Goal: Task Accomplishment & Management: Use online tool/utility

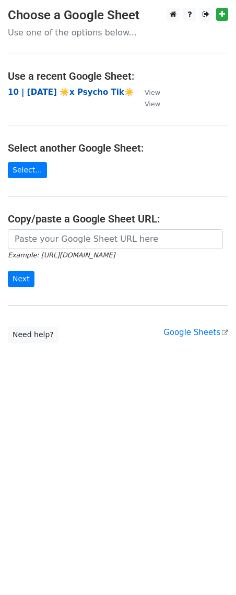
click at [75, 90] on strong "10 | [DATE] ☀️x Psycho Tik☀️" at bounding box center [71, 92] width 126 height 9
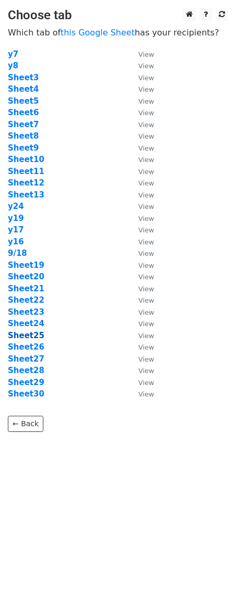
click at [33, 336] on strong "Sheet25" at bounding box center [26, 335] width 36 height 9
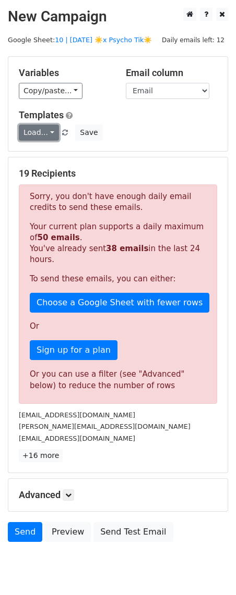
click at [50, 127] on link "Load..." at bounding box center [39, 133] width 40 height 16
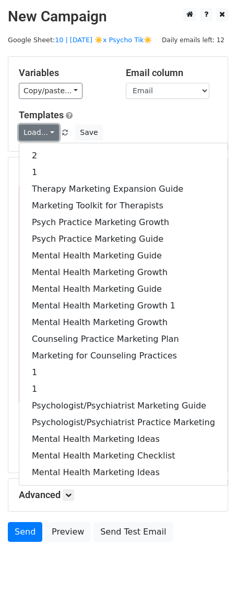
click at [50, 127] on link "Load..." at bounding box center [39, 133] width 40 height 16
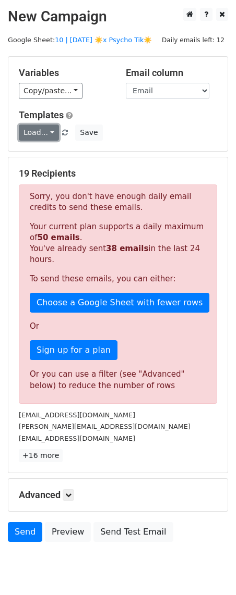
click at [50, 127] on link "Load..." at bounding box center [39, 133] width 40 height 16
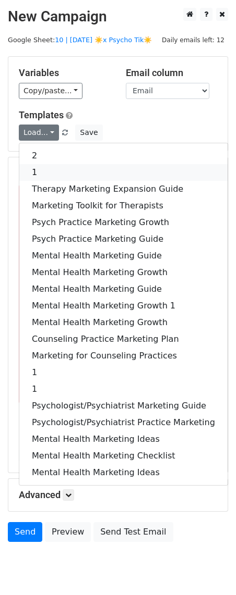
click at [46, 172] on link "1" at bounding box center [123, 172] width 208 height 17
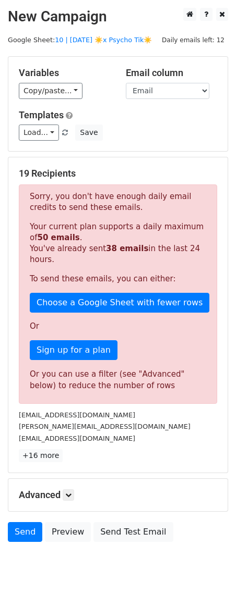
scroll to position [35, 0]
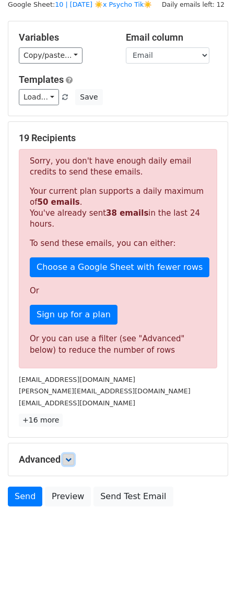
click at [71, 459] on icon at bounding box center [68, 460] width 6 height 6
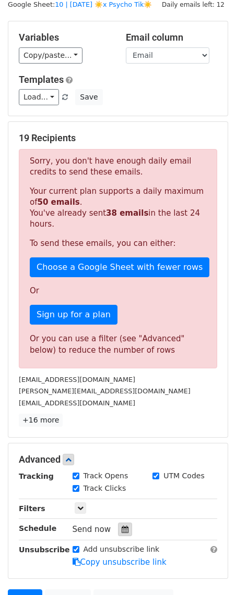
click at [121, 531] on icon at bounding box center [124, 529] width 7 height 7
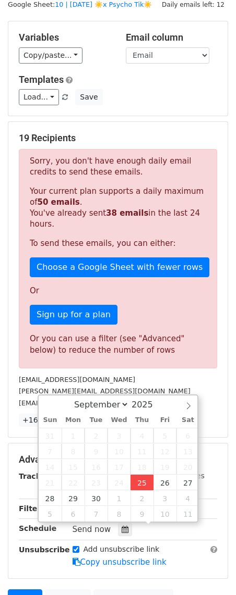
type input "[DATE] 12:41"
type input "41"
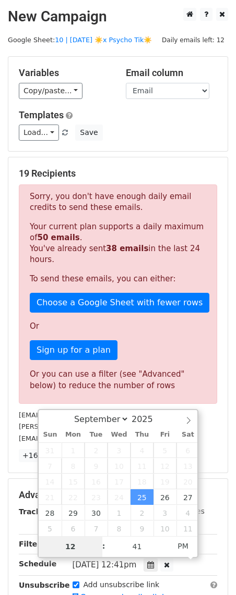
type input "6"
type input "[DATE] 18:41"
click at [23, 531] on div "Tracking Track Opens UTM Codes Track Clicks Filters Only include spreadsheet ro…" at bounding box center [118, 554] width 198 height 97
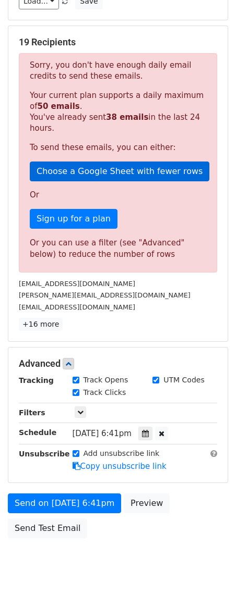
scroll to position [154, 0]
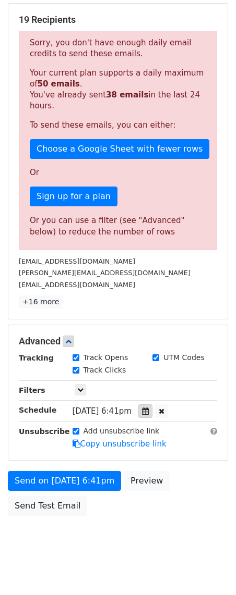
click at [149, 411] on icon at bounding box center [145, 411] width 7 height 7
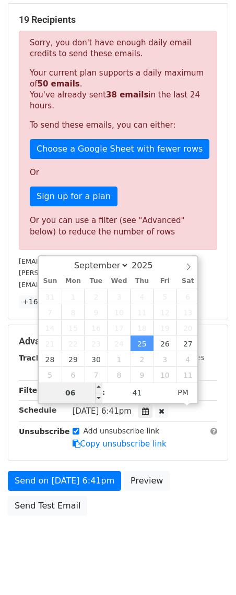
click at [88, 391] on input "06" at bounding box center [71, 393] width 64 height 21
type input "7"
type input "[DATE] 19:41"
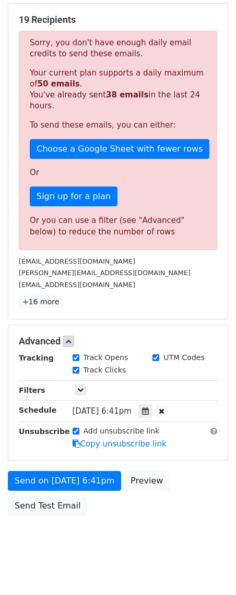
click at [121, 518] on div "Send on [DATE] 6:41pm Preview Send Test Email" at bounding box center [118, 496] width 236 height 50
